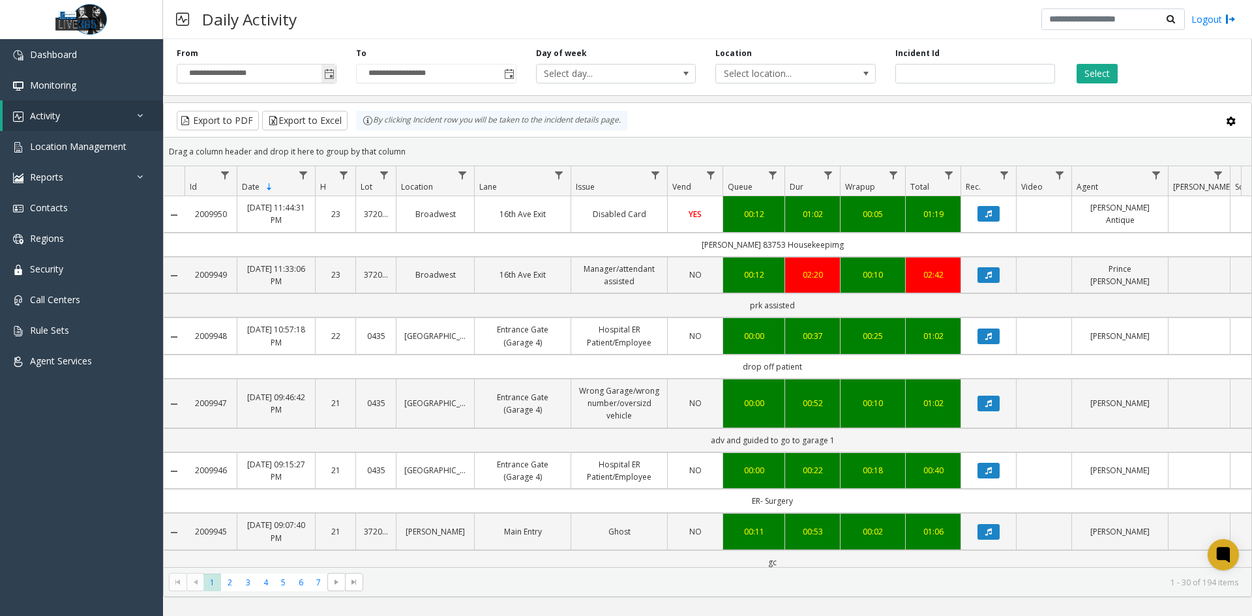
click at [329, 72] on span "Toggle popup" at bounding box center [329, 74] width 10 height 10
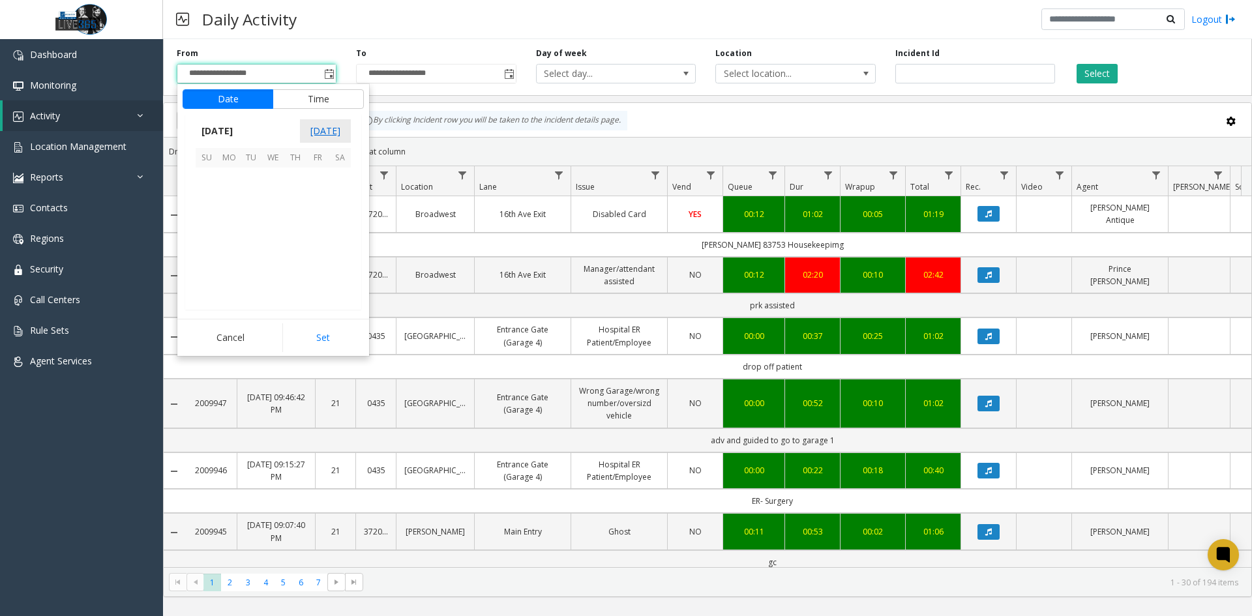
scroll to position [234013, 0]
click at [280, 245] on span "24" at bounding box center [273, 245] width 22 height 22
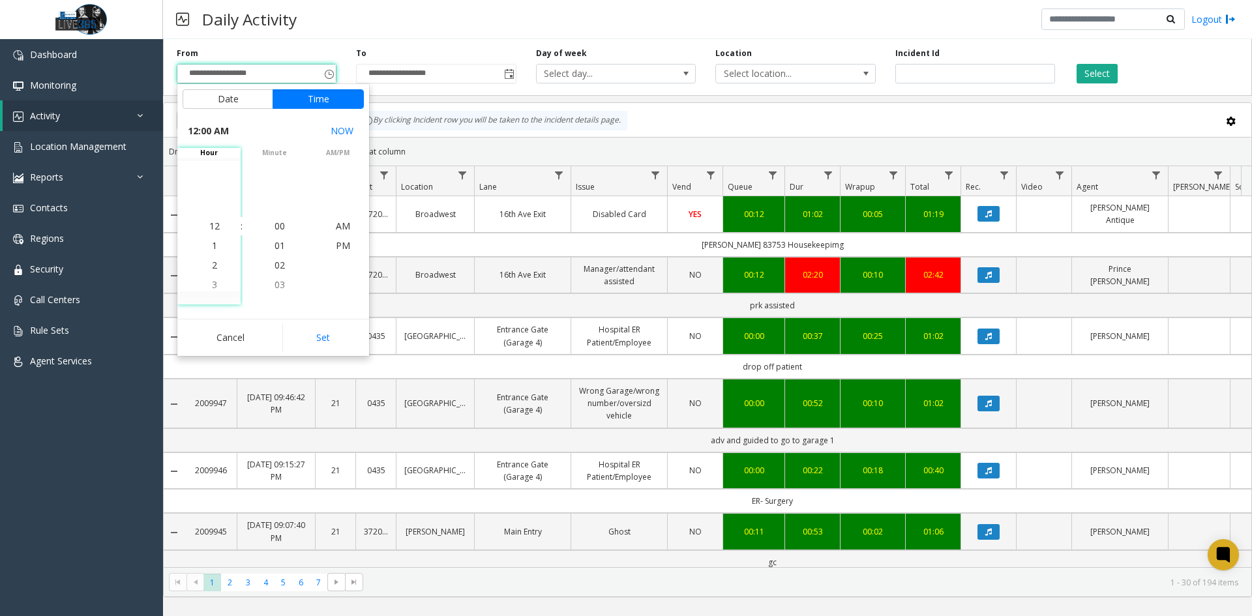
click at [318, 325] on button "Set" at bounding box center [323, 337] width 82 height 29
type input "**********"
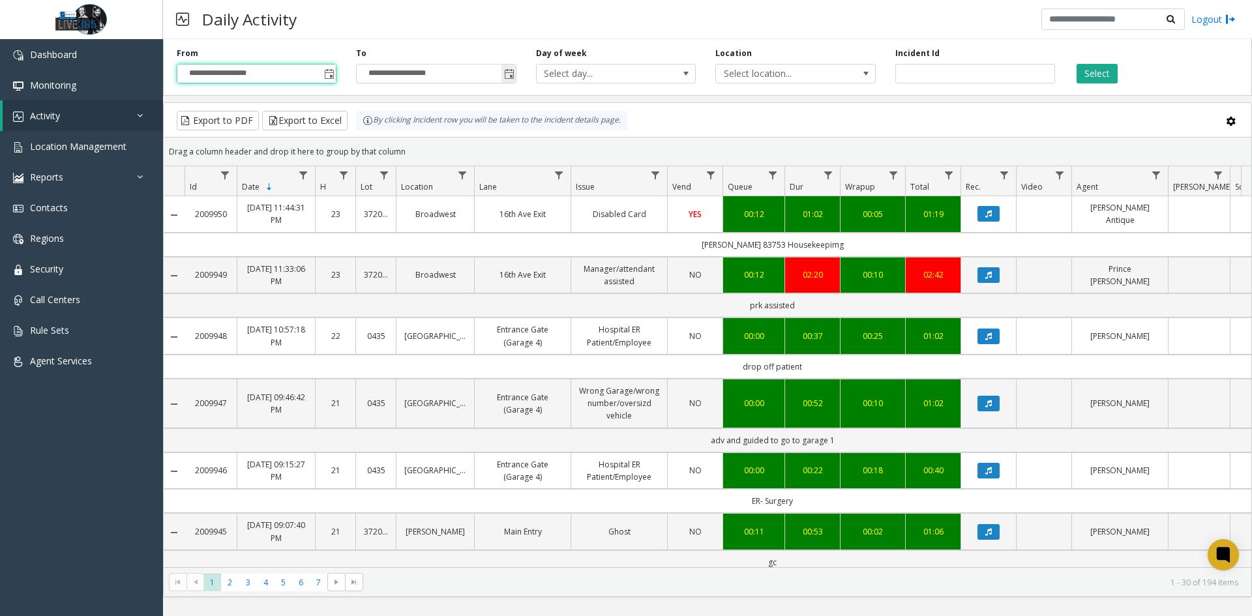
click at [507, 76] on span "Toggle popup" at bounding box center [509, 74] width 10 height 10
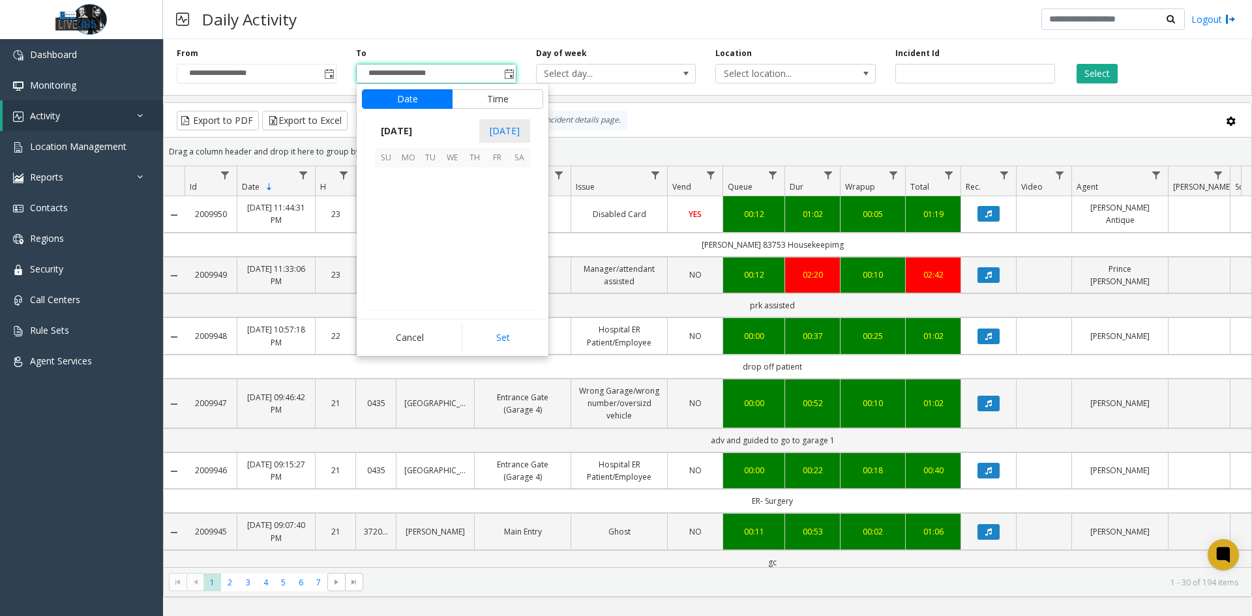
scroll to position [20, 0]
click at [471, 248] on span "25" at bounding box center [475, 245] width 22 height 22
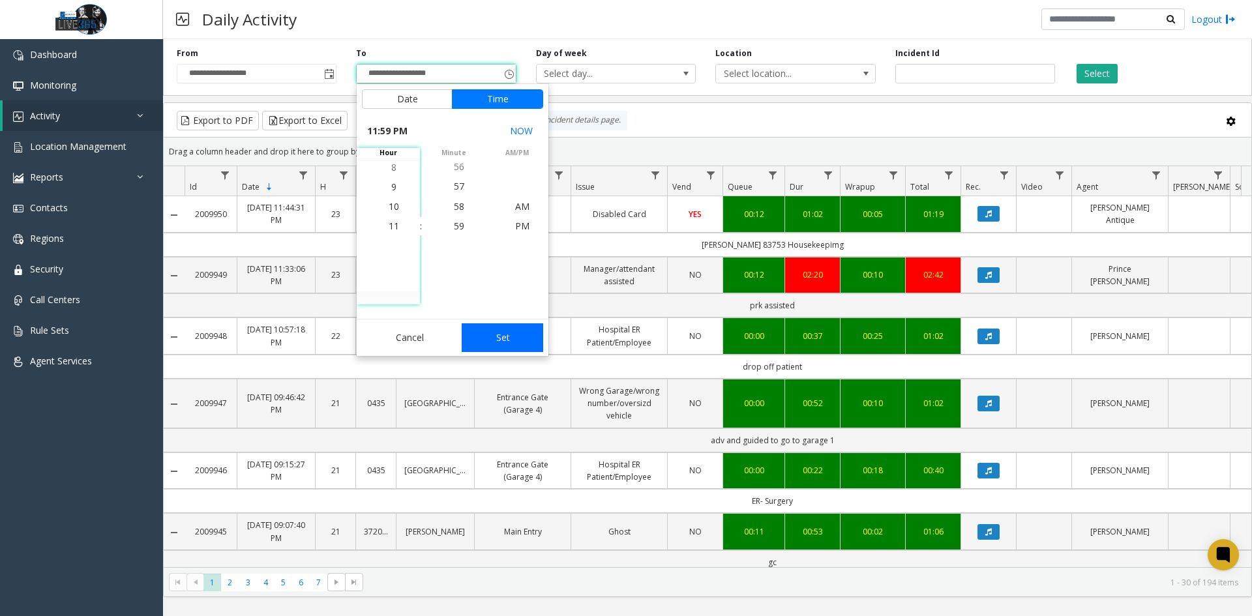
click at [522, 341] on button "Set" at bounding box center [503, 337] width 82 height 29
type input "**********"
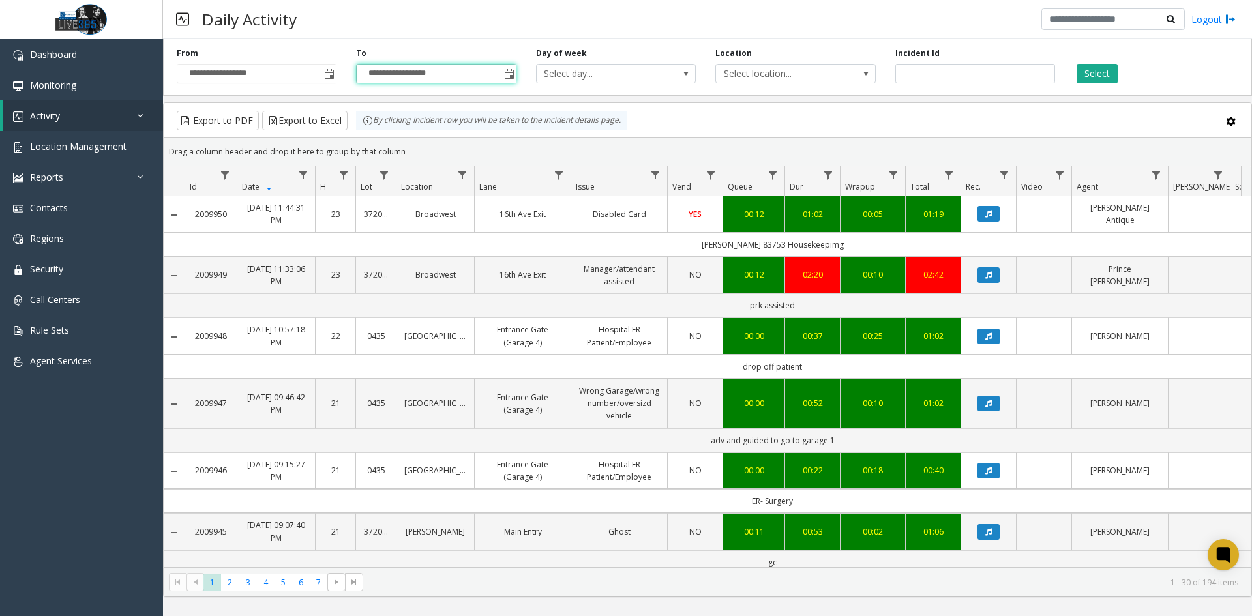
click at [1125, 70] on div "Select" at bounding box center [1154, 66] width 179 height 36
click at [1114, 73] on button "Select" at bounding box center [1096, 74] width 41 height 20
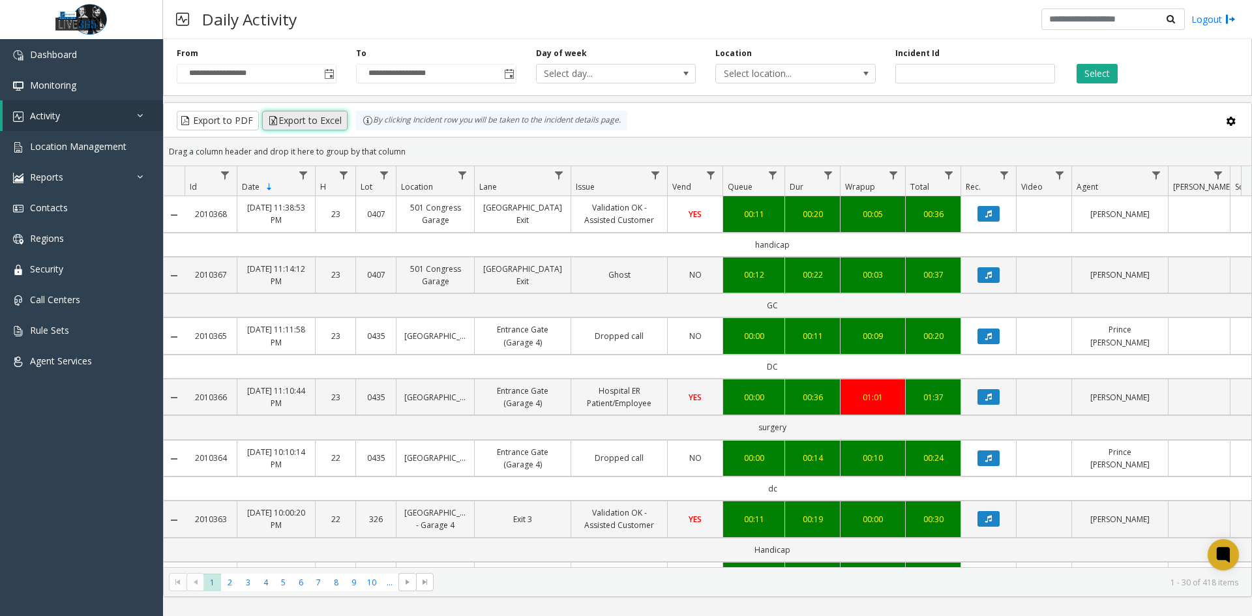
click at [319, 118] on button "Export to Excel" at bounding box center [304, 121] width 85 height 20
